Goal: Transaction & Acquisition: Purchase product/service

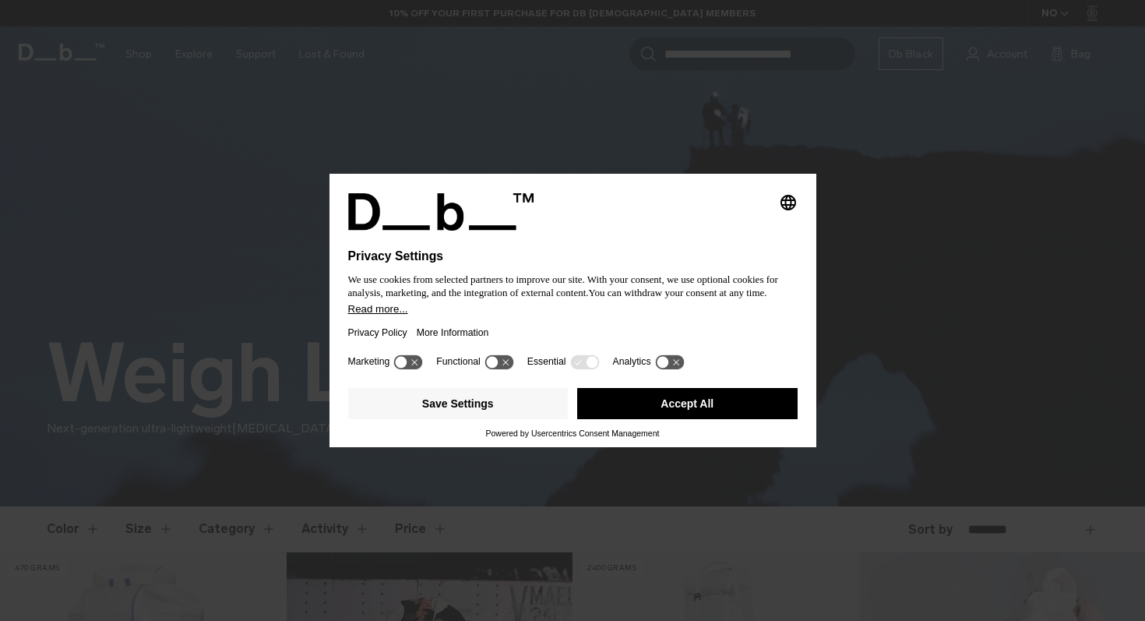
click at [684, 407] on button "Accept All" at bounding box center [687, 403] width 220 height 31
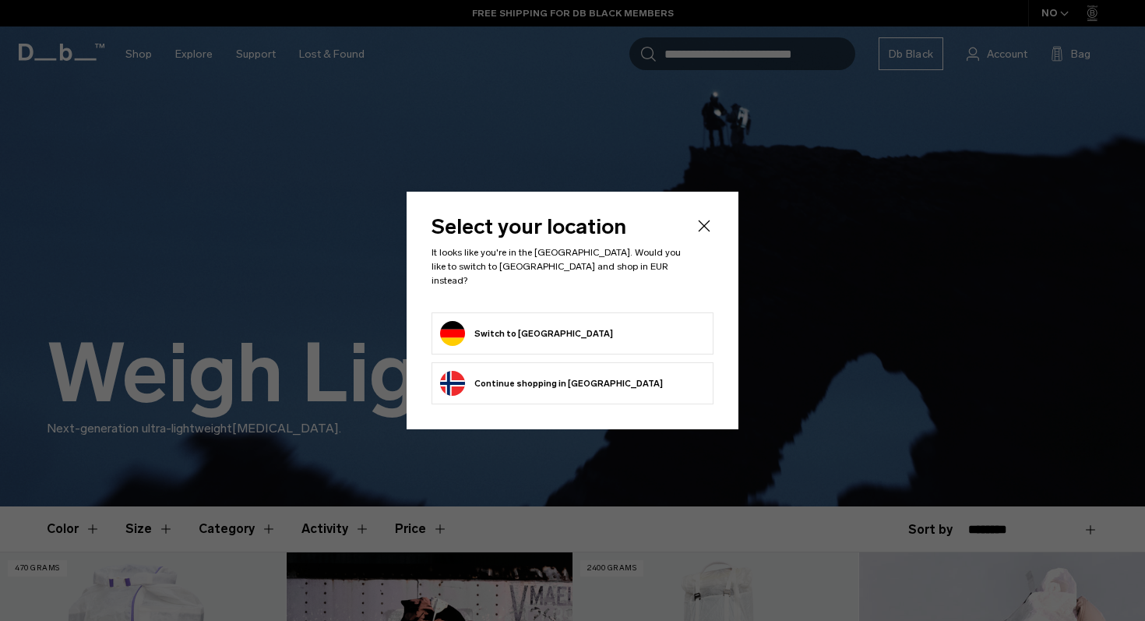
click at [641, 321] on form "Switch to Germany" at bounding box center [572, 333] width 265 height 25
click at [632, 322] on form "Switch to Germany" at bounding box center [572, 333] width 265 height 25
click at [437, 323] on li "Switch to Germany" at bounding box center [573, 333] width 282 height 42
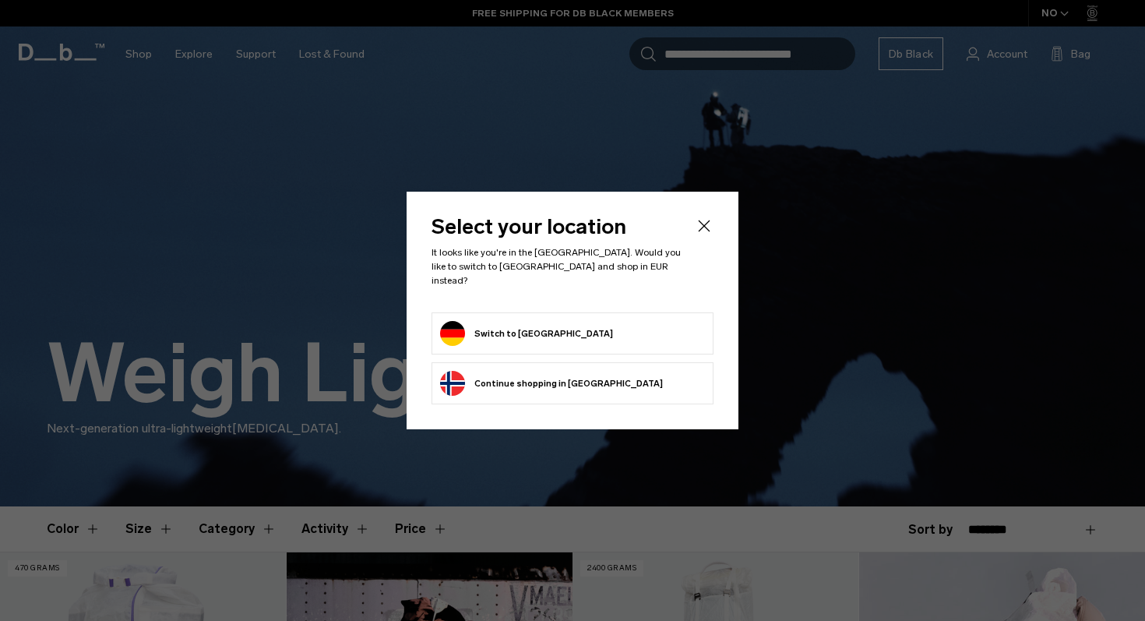
click at [447, 323] on button "Switch to Germany" at bounding box center [526, 333] width 173 height 25
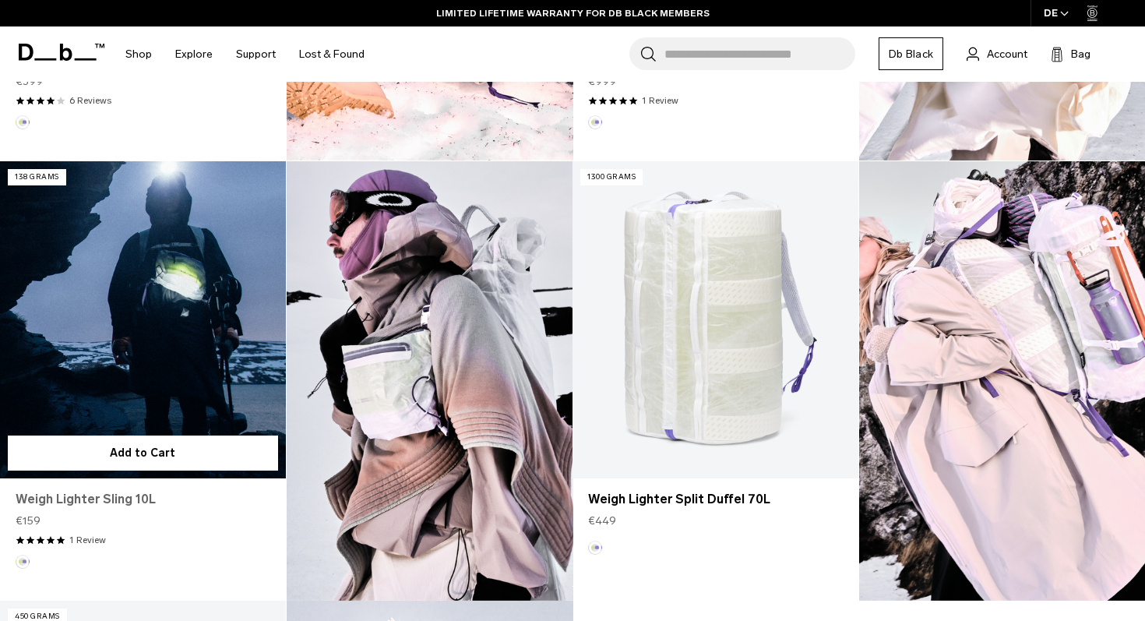
scroll to position [820, 0]
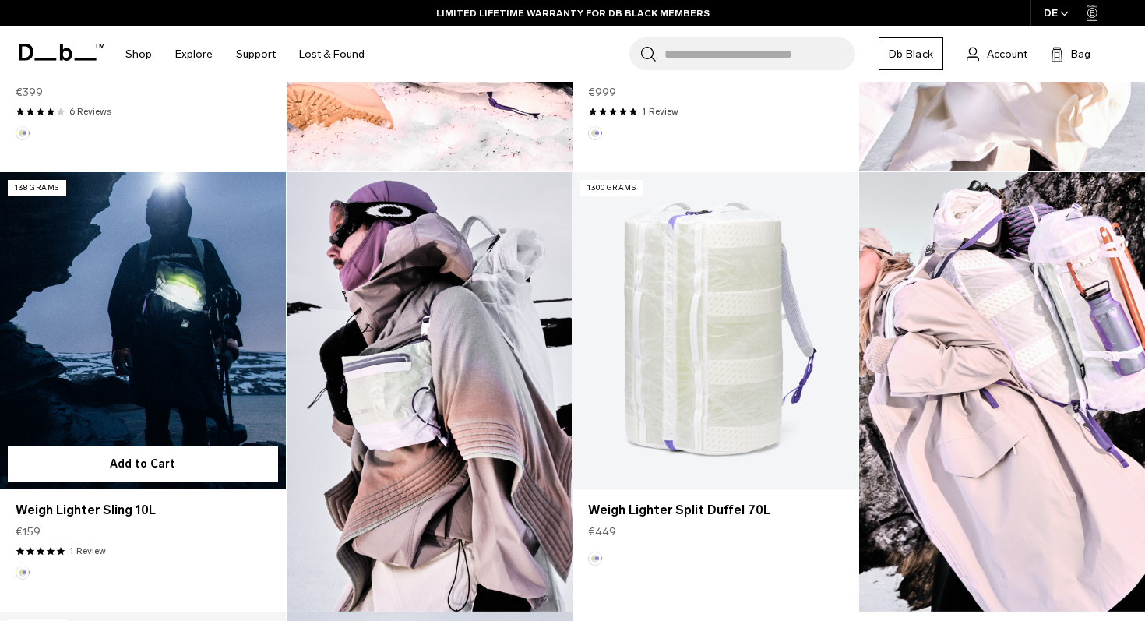
click at [172, 384] on link "Weigh Lighter Sling 10L" at bounding box center [143, 330] width 286 height 317
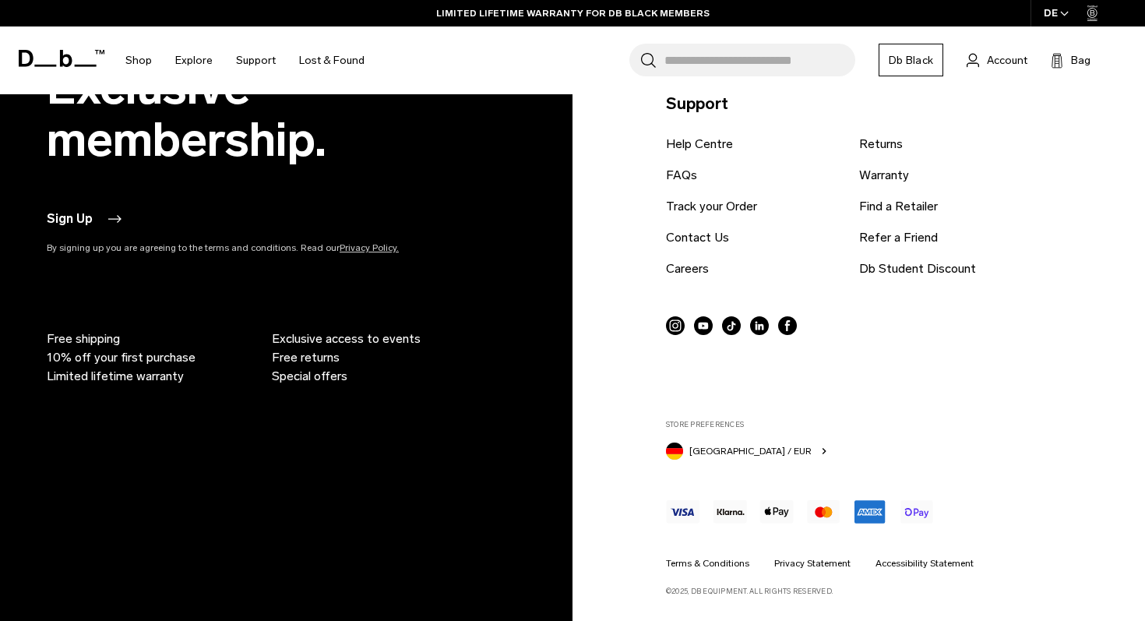
scroll to position [1942, 0]
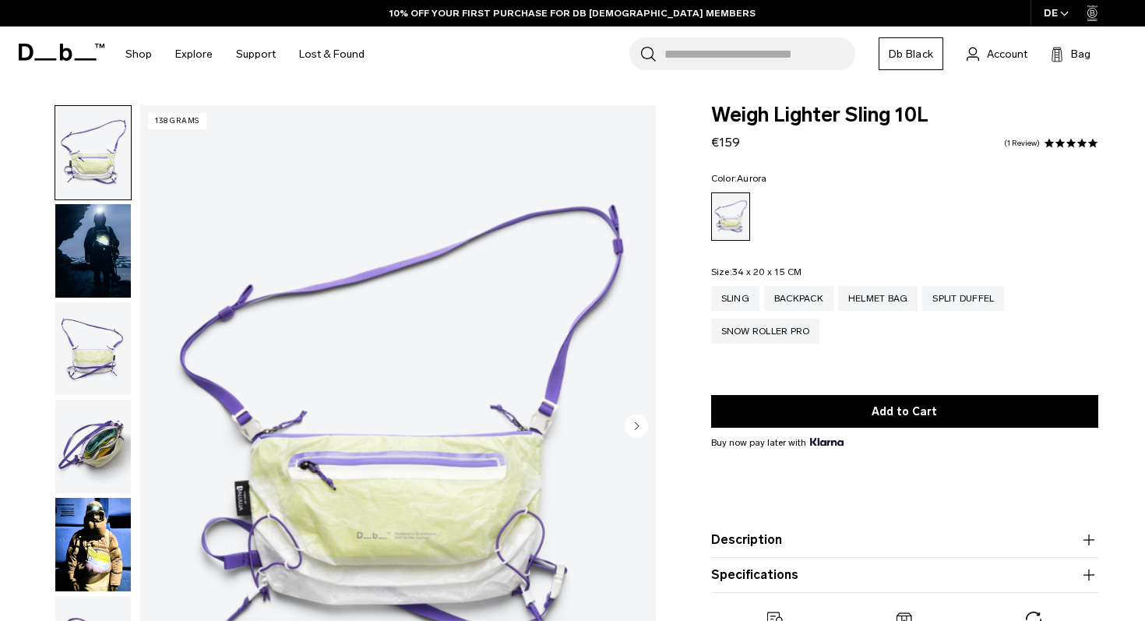
click at [94, 232] on img "button" at bounding box center [93, 250] width 76 height 93
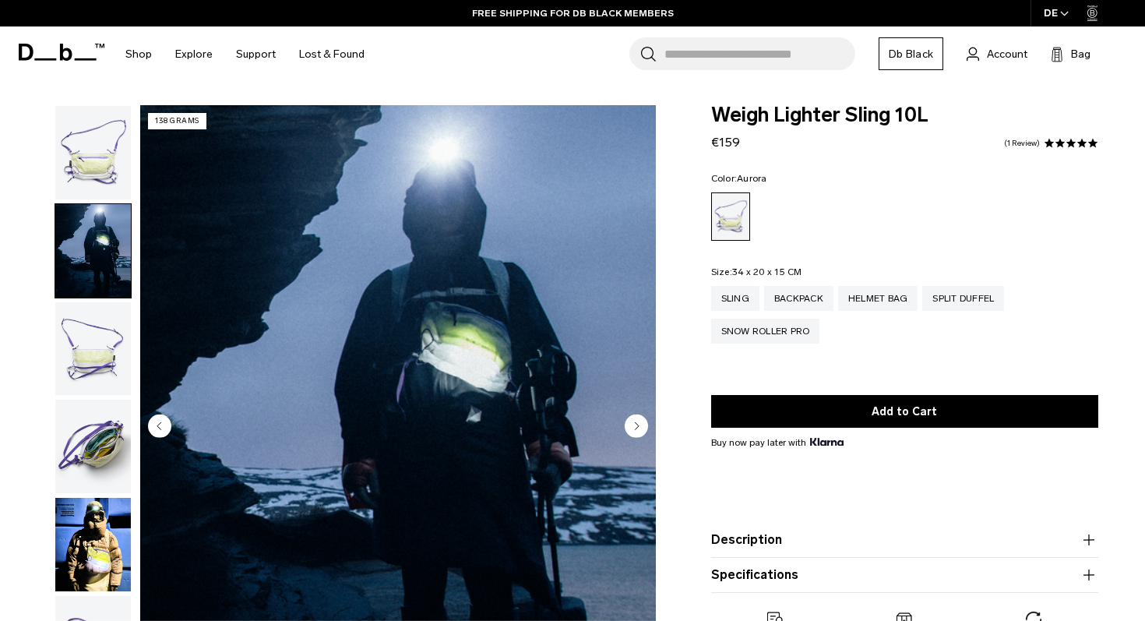
click at [104, 323] on img "button" at bounding box center [93, 348] width 76 height 93
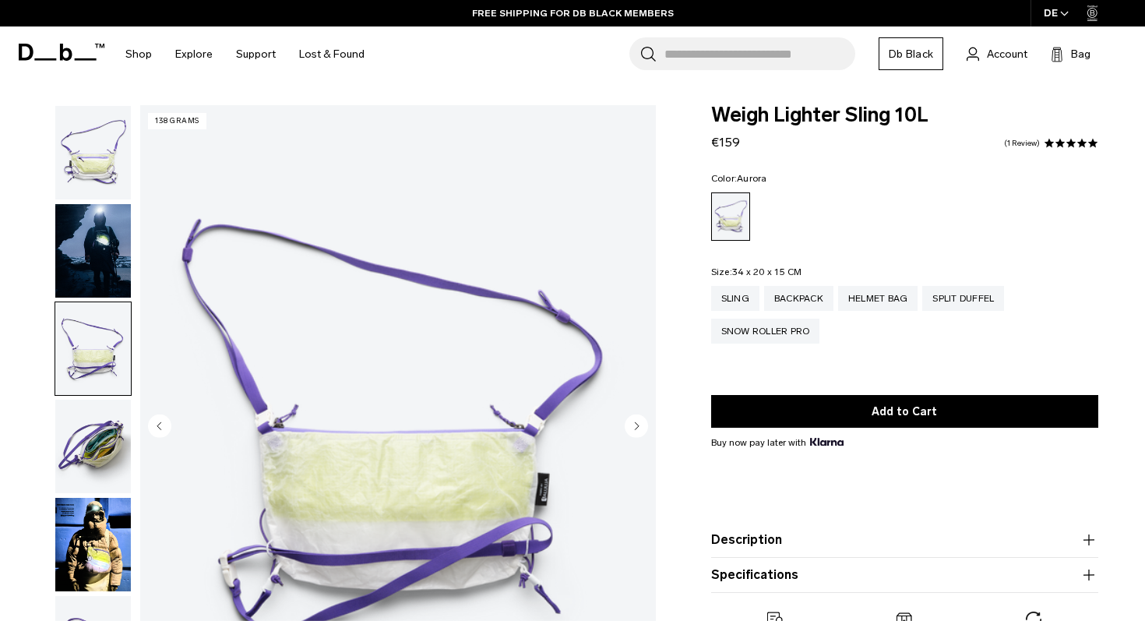
click at [107, 439] on img "button" at bounding box center [93, 446] width 76 height 93
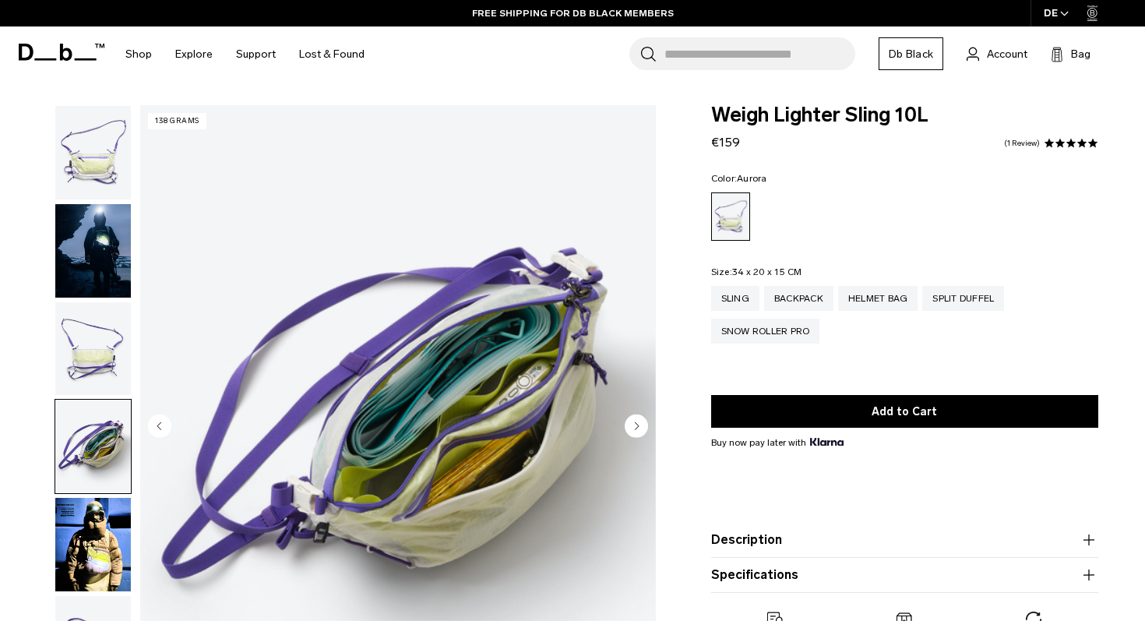
click at [100, 547] on img "button" at bounding box center [93, 544] width 76 height 93
